Goal: Check status

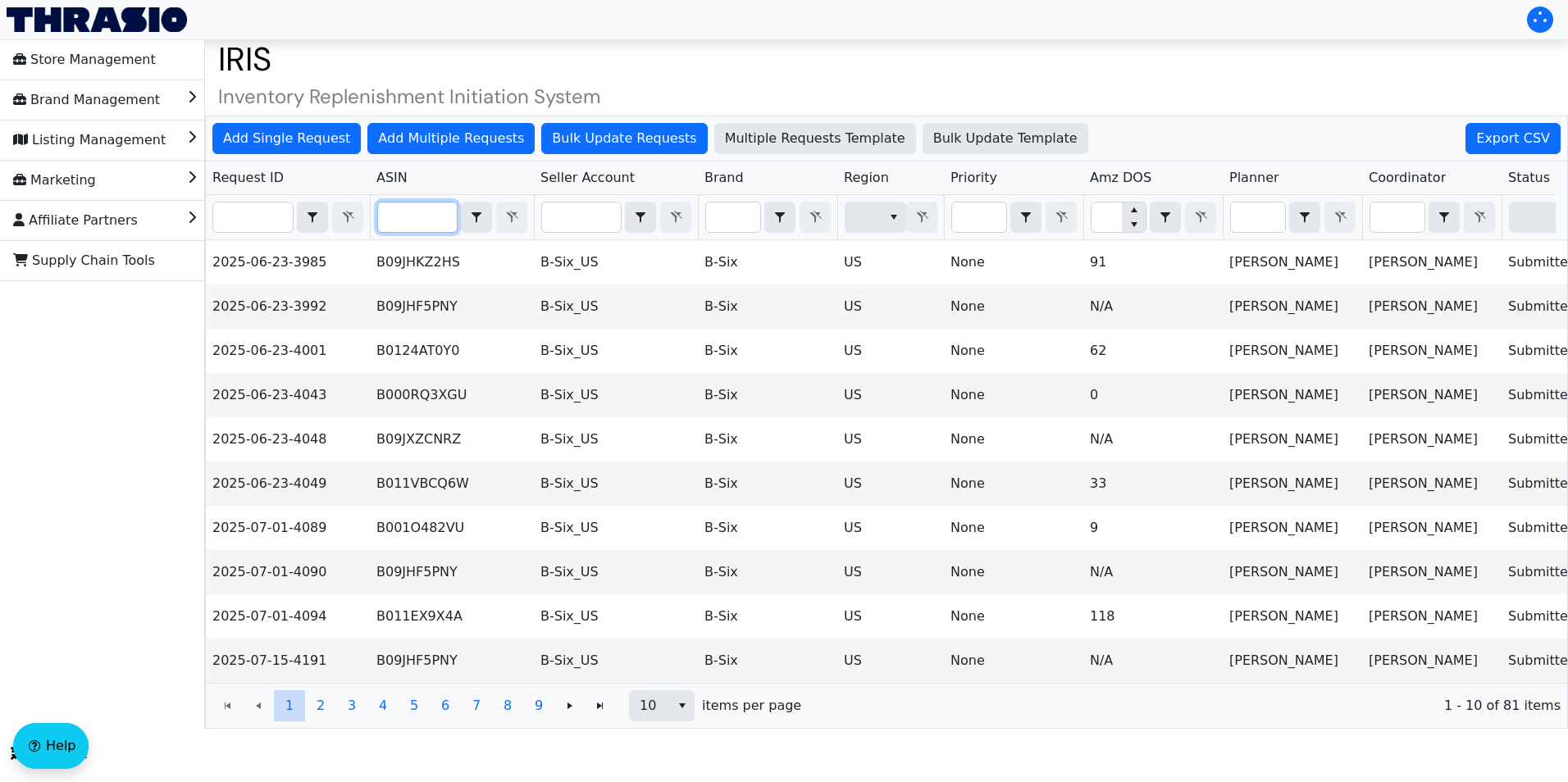
click at [401, 210] on input "Filter" at bounding box center [417, 217] width 79 height 29
paste input "BRL-HHB-24155"
type input "BRL-HHB-24155"
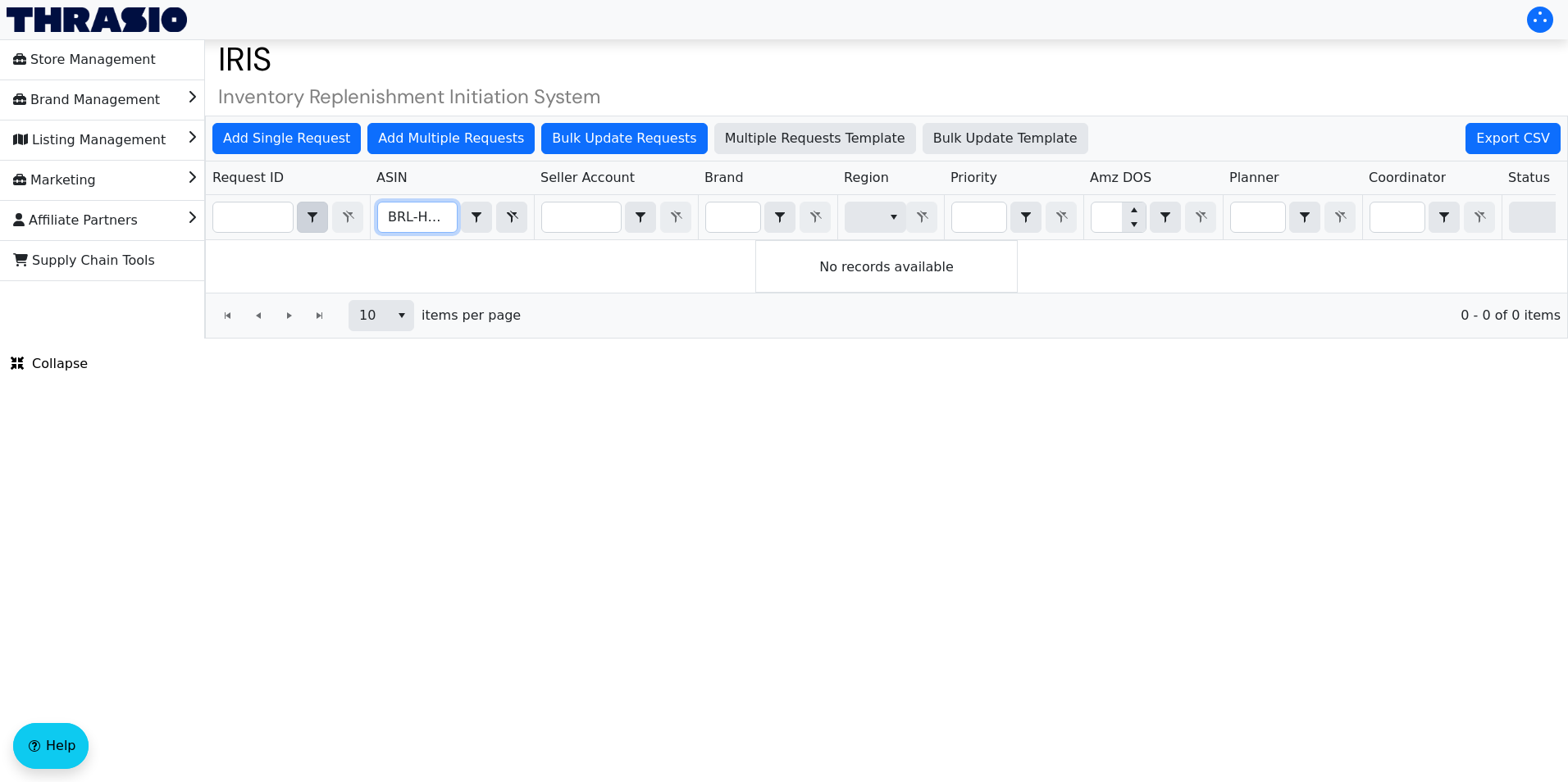
drag, startPoint x: 450, startPoint y: 217, endPoint x: 311, endPoint y: 210, distance: 139.2
click at [311, 210] on tr "BRL-HHB-24155 Contains" at bounding box center [1173, 217] width 1936 height 45
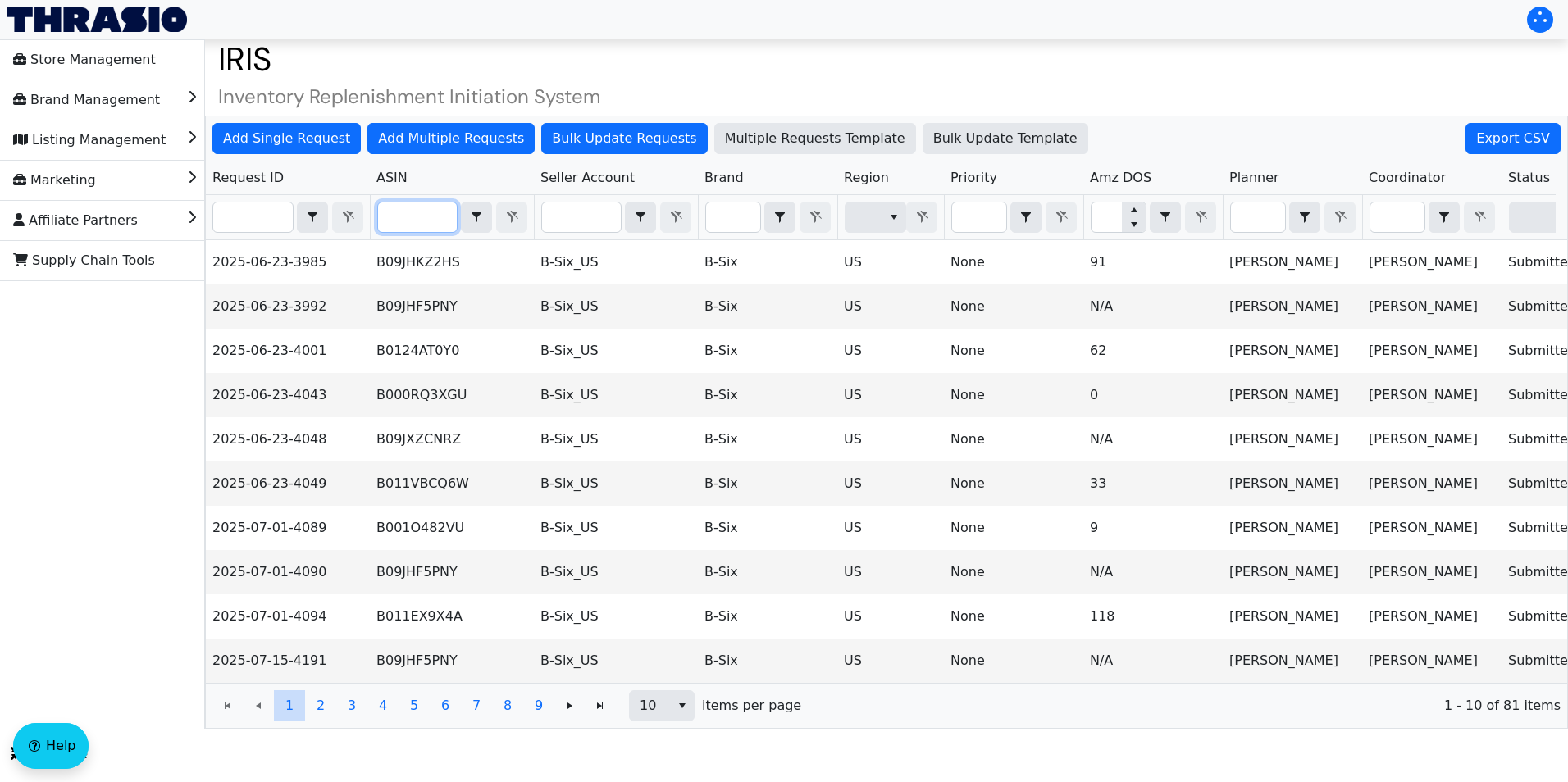
paste input "B002AFK8QY"
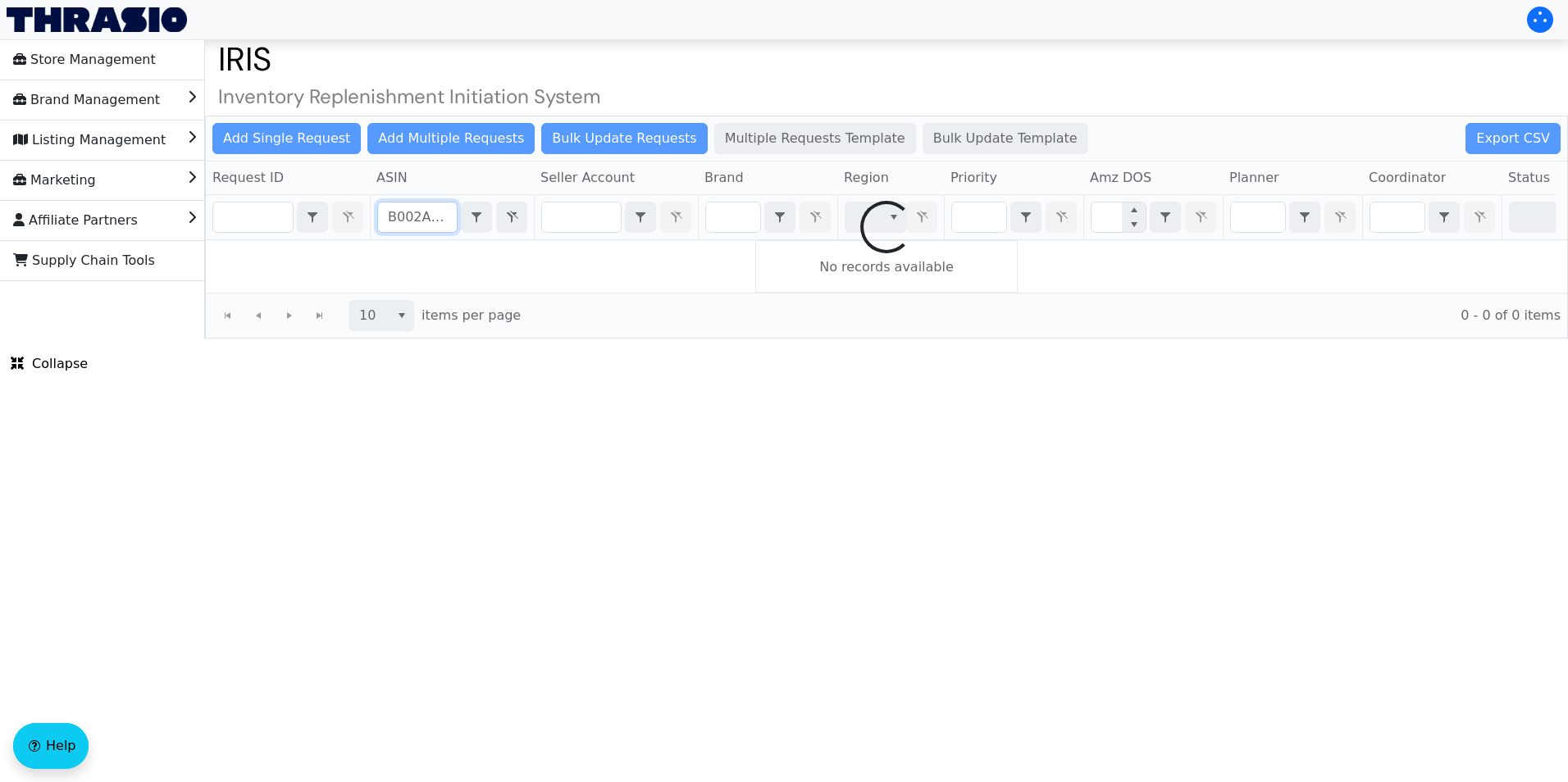
scroll to position [0, 15]
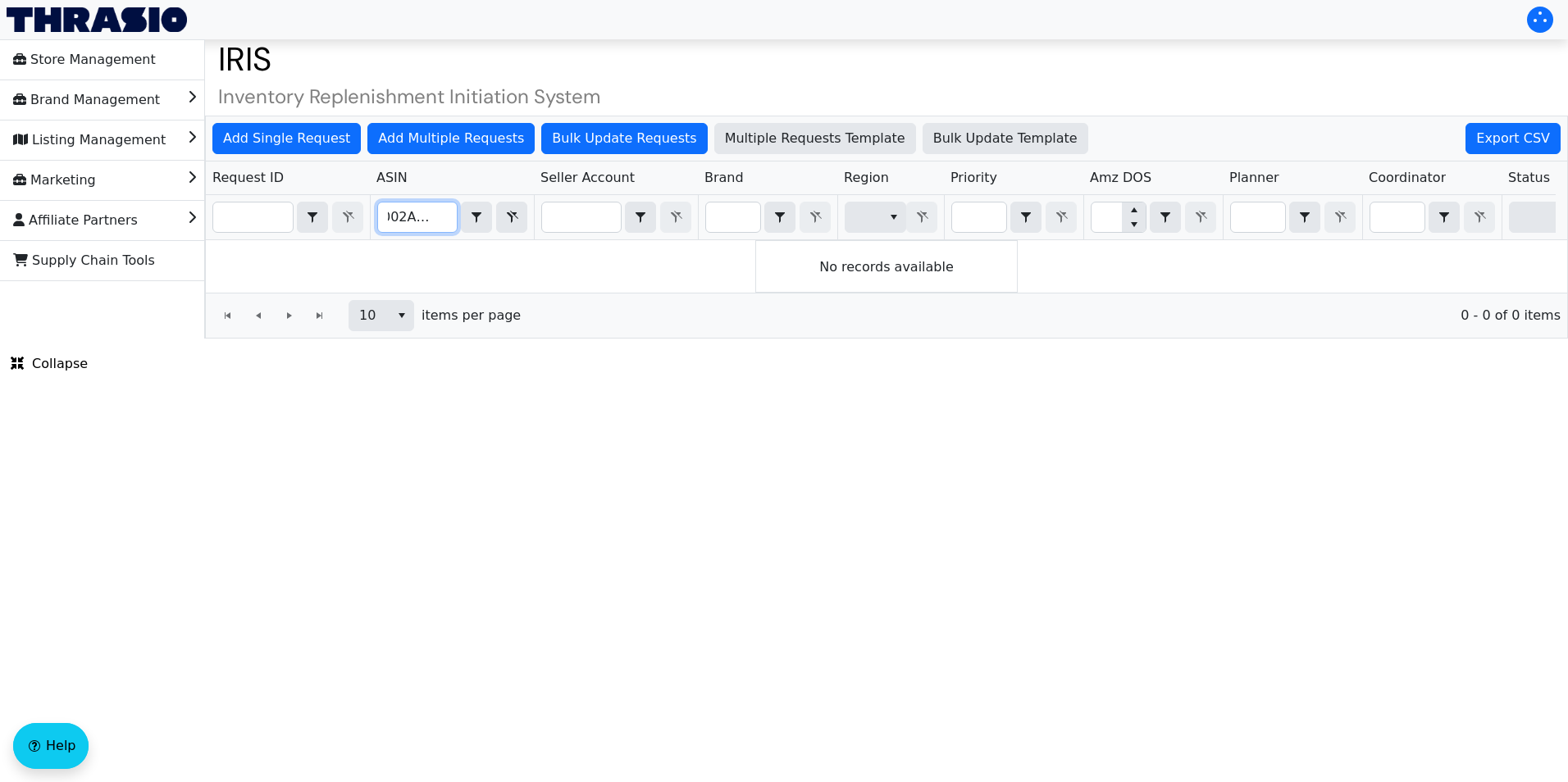
drag, startPoint x: 387, startPoint y: 216, endPoint x: 375, endPoint y: 214, distance: 12.2
click at [375, 214] on th "B002AFK8QY Contains" at bounding box center [451, 217] width 164 height 45
click at [390, 213] on input "B002AFK8QY" at bounding box center [417, 217] width 79 height 29
click at [511, 269] on div "No records available" at bounding box center [886, 267] width 1361 height 52
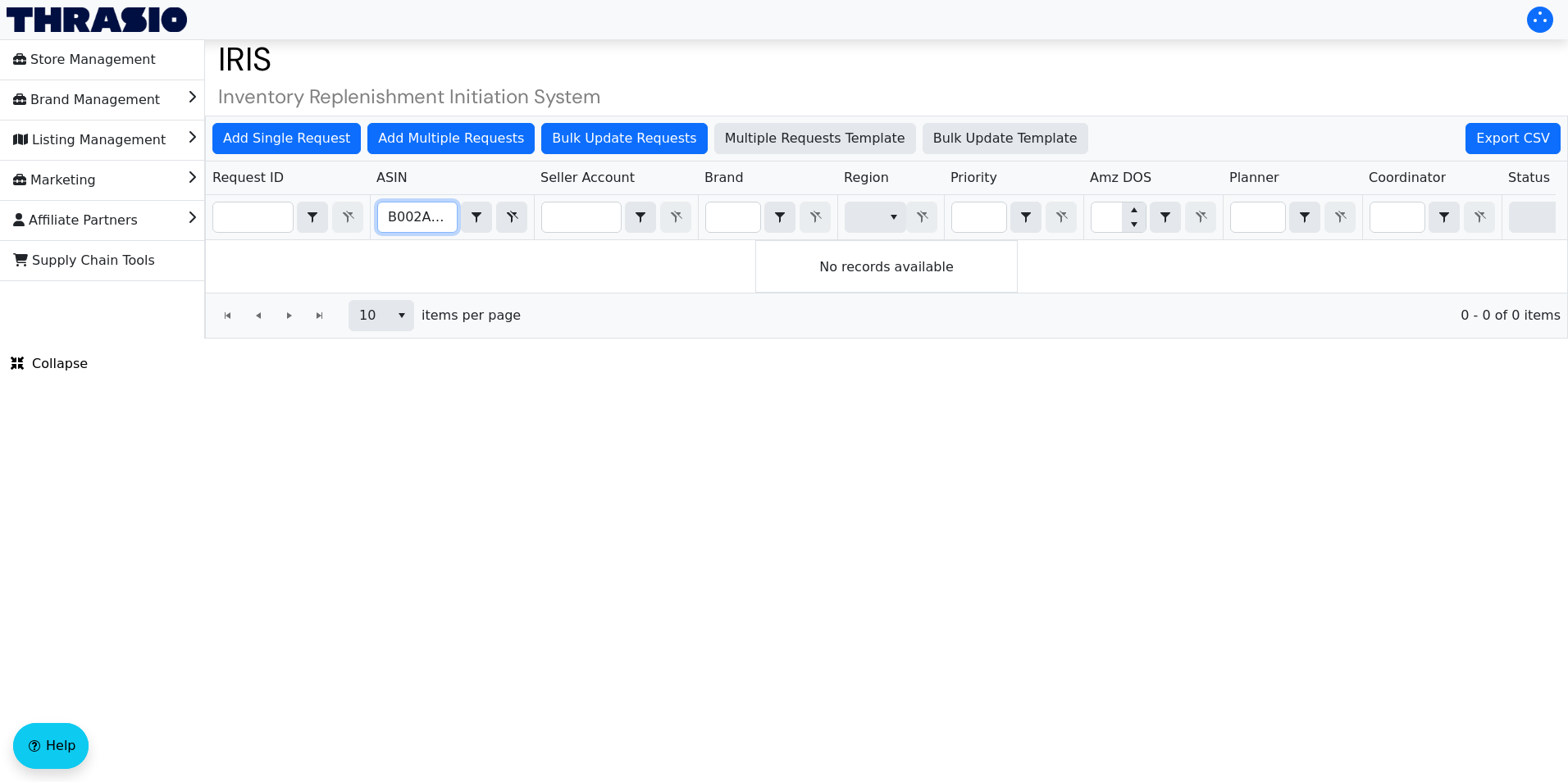
click at [427, 225] on input "B002AFK8QY" at bounding box center [417, 217] width 79 height 29
type input "\"
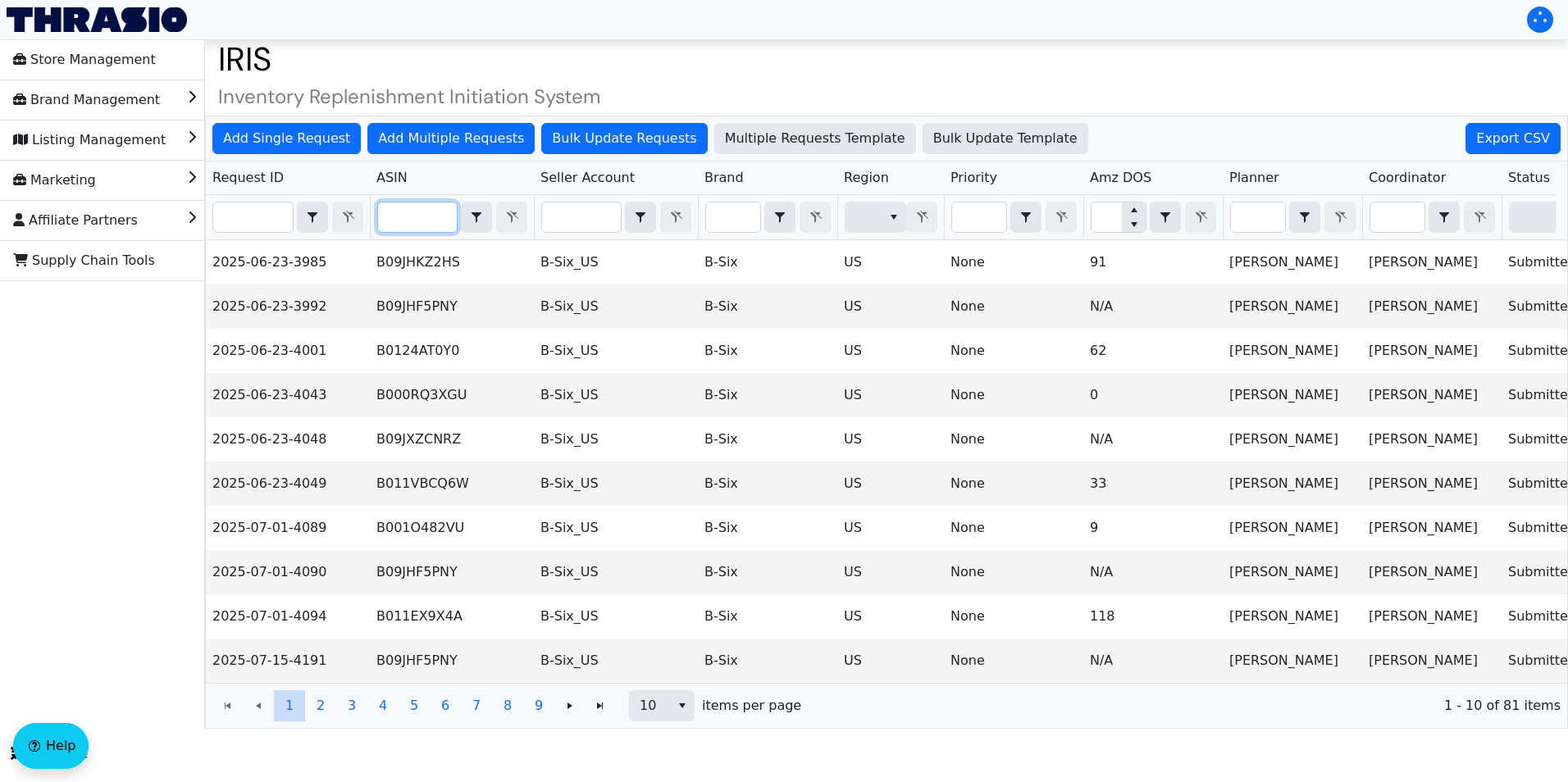
click at [606, 34] on div at bounding box center [784, 19] width 1568 height 40
click at [429, 220] on input "Filter" at bounding box center [417, 217] width 79 height 29
paste input "B07F44CV3J"
click at [429, 220] on div "Add Single Request Add Multiple Requests Bulk Update Requests Multiple Requests…" at bounding box center [886, 422] width 1363 height 613
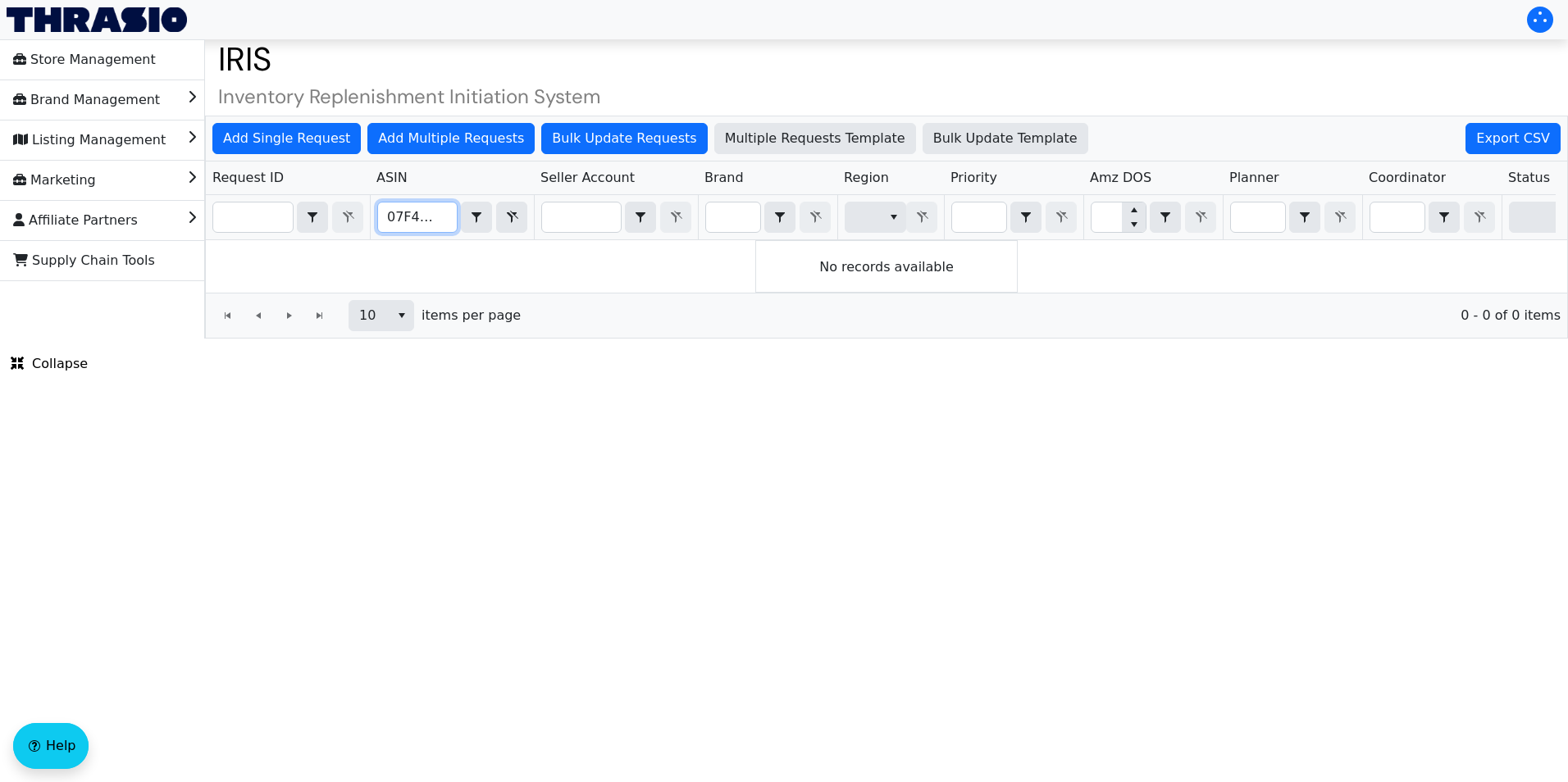
click at [429, 220] on input "B07F44CV3J" at bounding box center [417, 217] width 79 height 29
type input "B07F44CV3J"
